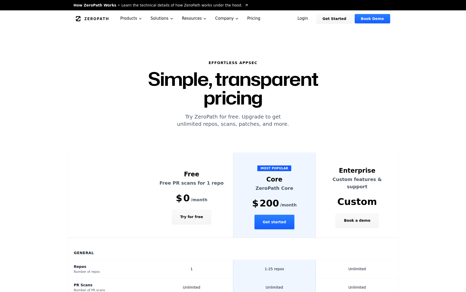
click at [313, 21] on link "Login" at bounding box center [302, 18] width 23 height 9
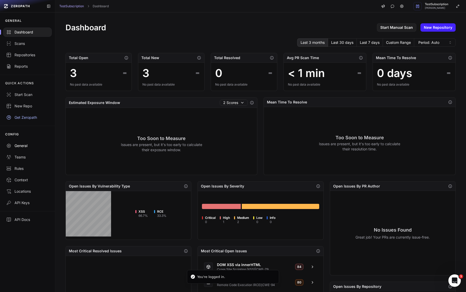
click at [20, 147] on div "General" at bounding box center [27, 145] width 42 height 5
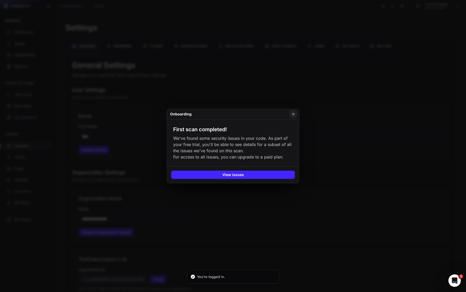
click at [253, 69] on button at bounding box center [233, 146] width 466 height 292
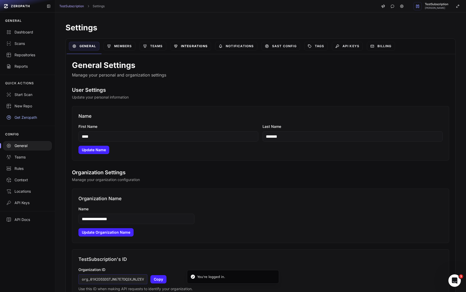
click at [189, 49] on link "Integrations" at bounding box center [190, 46] width 41 height 9
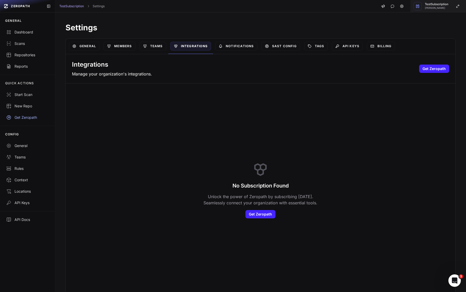
click at [436, 11] on button "TestSubscription Vlad Stohnii" at bounding box center [439, 6] width 56 height 12
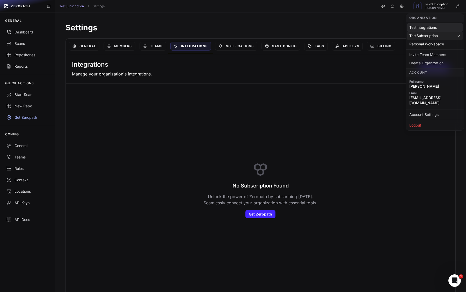
click at [424, 28] on div "TestIntegrations" at bounding box center [434, 27] width 55 height 8
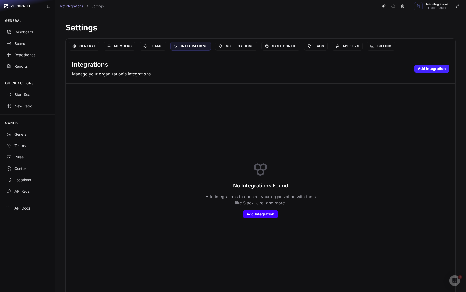
click at [261, 213] on button "Add Integration" at bounding box center [260, 214] width 35 height 8
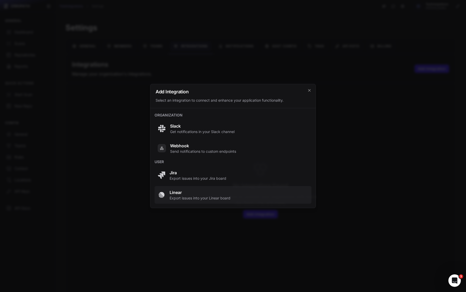
click at [225, 198] on span "Export issues into your Linear board" at bounding box center [200, 197] width 61 height 5
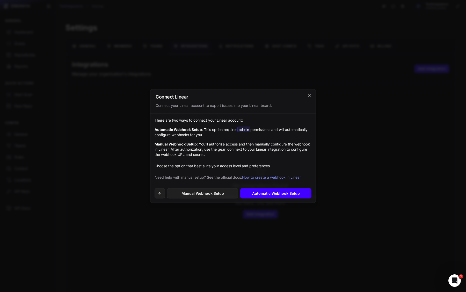
click at [243, 194] on link "Automatic Webhook Setup" at bounding box center [275, 193] width 71 height 10
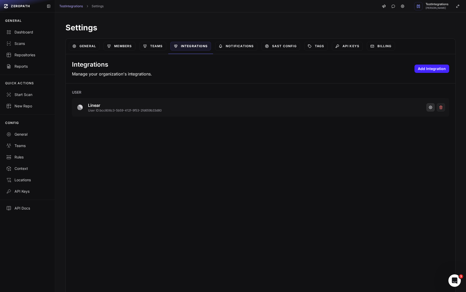
click at [430, 110] on button "button" at bounding box center [431, 107] width 8 height 8
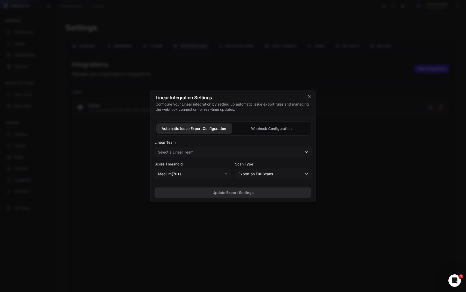
click at [345, 123] on div at bounding box center [233, 146] width 466 height 292
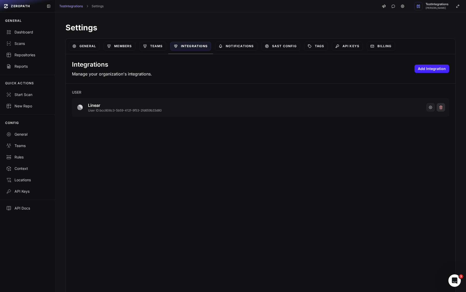
click at [444, 106] on button at bounding box center [441, 107] width 8 height 8
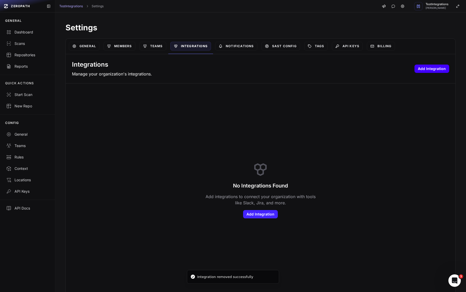
click at [442, 72] on button "Add Integration" at bounding box center [432, 68] width 35 height 8
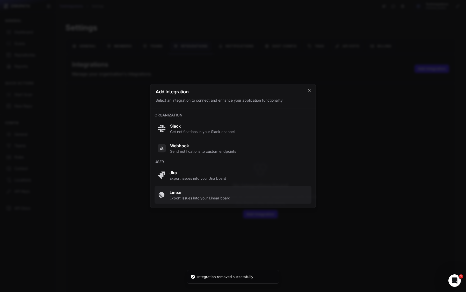
click at [188, 188] on button "Linear Export issues into your Linear board" at bounding box center [233, 195] width 157 height 18
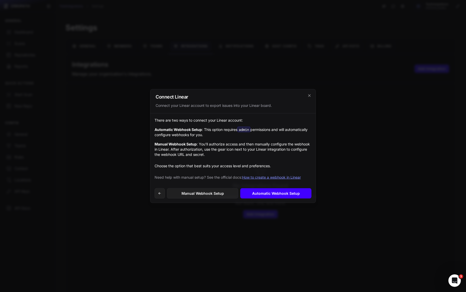
click at [259, 191] on link "Automatic Webhook Setup" at bounding box center [275, 193] width 71 height 10
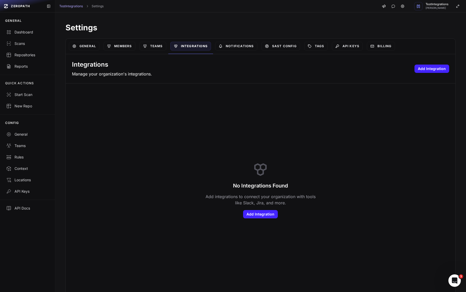
click at [253, 150] on div "No Integrations Found Add integrations to connect your organization with tools …" at bounding box center [261, 189] width 390 height 212
click at [253, 210] on button "Add Integration" at bounding box center [260, 214] width 35 height 8
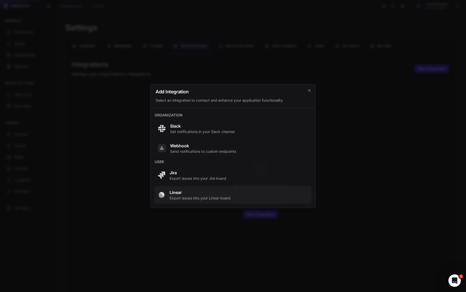
click at [212, 197] on span "Export issues into your Linear board" at bounding box center [200, 197] width 61 height 5
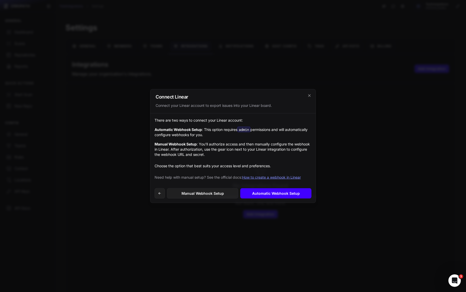
click at [253, 193] on link "Automatic Webhook Setup" at bounding box center [275, 193] width 71 height 10
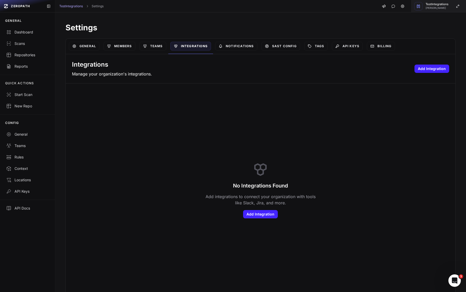
click at [436, 7] on span "[PERSON_NAME]" at bounding box center [437, 8] width 23 height 3
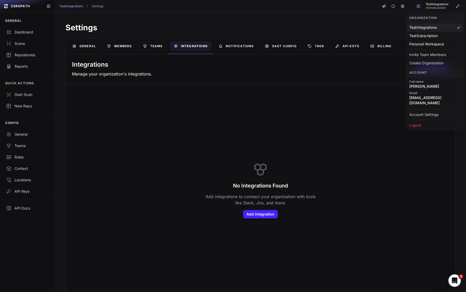
click at [272, 112] on div "No Integrations Found Add integrations to connect your organization with tools …" at bounding box center [261, 189] width 390 height 212
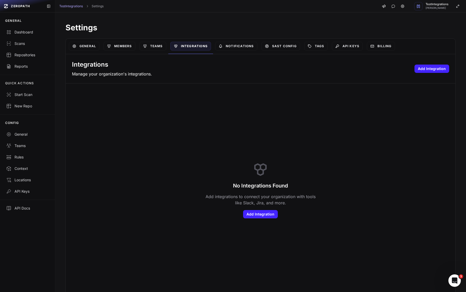
click at [170, 48] on div "Integrations" at bounding box center [190, 46] width 45 height 15
click at [157, 48] on link "Teams" at bounding box center [153, 46] width 27 height 9
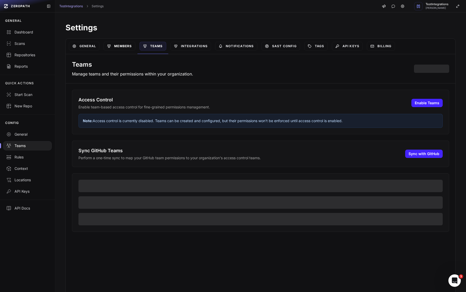
click at [119, 48] on link "Members" at bounding box center [120, 46] width 32 height 9
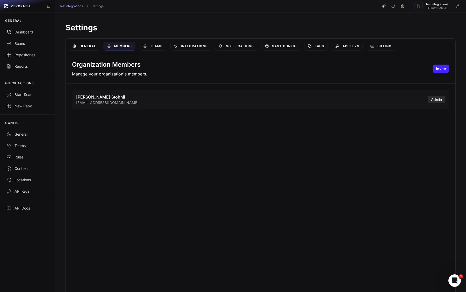
click at [80, 44] on link "General" at bounding box center [84, 46] width 31 height 9
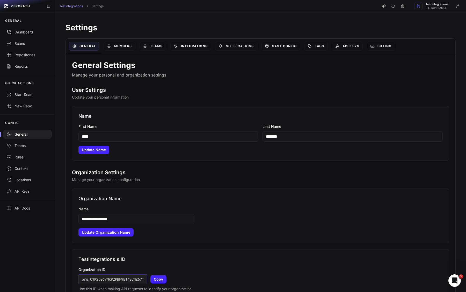
click at [201, 49] on link "Integrations" at bounding box center [190, 46] width 41 height 9
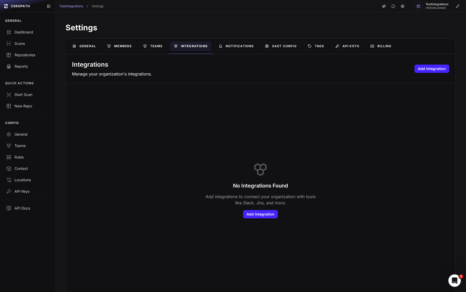
click at [431, 74] on div "Integrations Manage your organization's integrations. Add Integration" at bounding box center [261, 68] width 390 height 29
click at [436, 67] on button "Add Integration" at bounding box center [432, 68] width 35 height 8
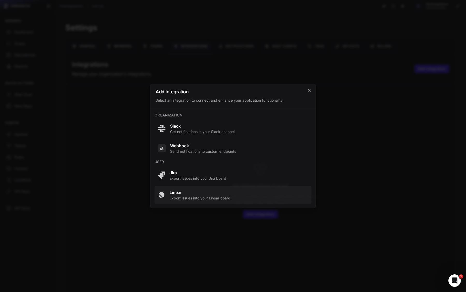
click at [244, 193] on span "Linear Export issues into your Linear board" at bounding box center [233, 194] width 151 height 11
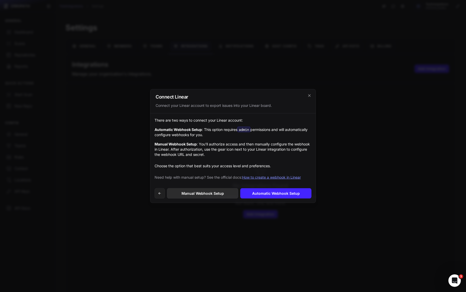
click at [219, 194] on link "Manual Webhook Setup" at bounding box center [202, 193] width 71 height 10
